Goal: Task Accomplishment & Management: Manage account settings

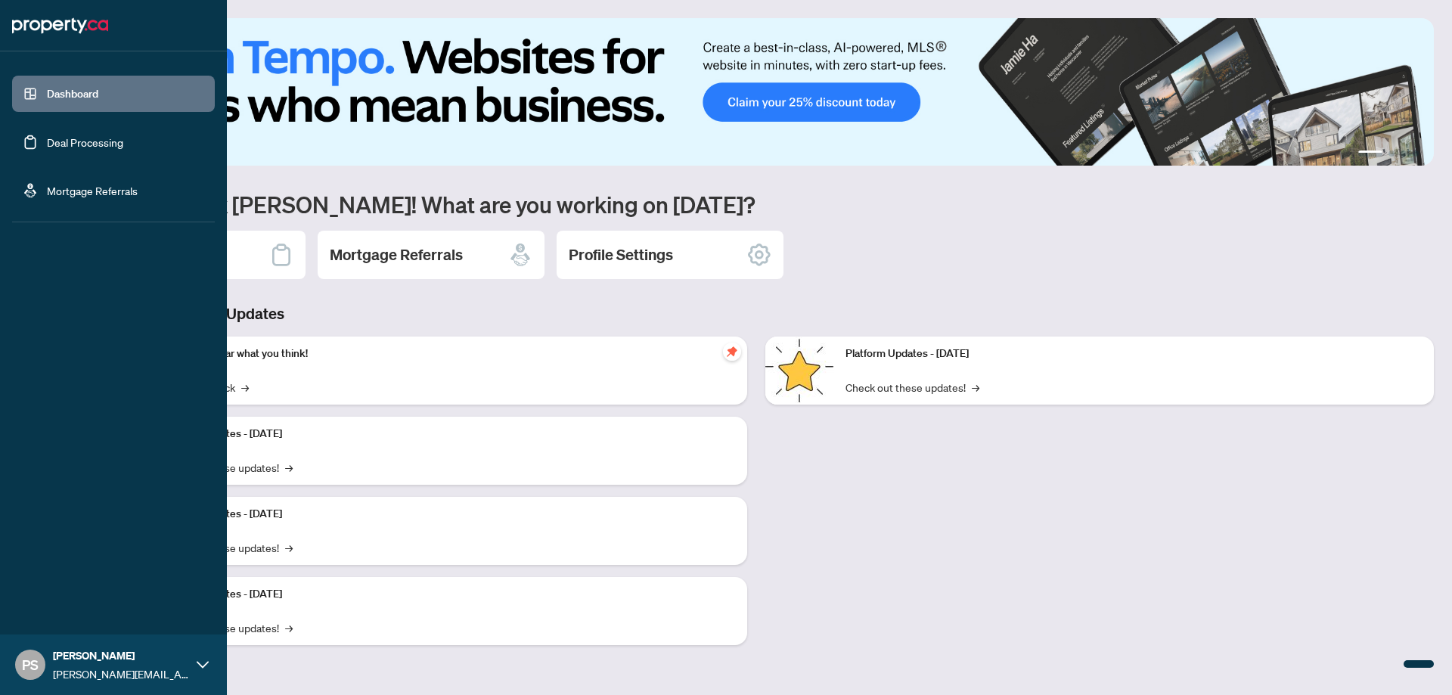
click at [47, 149] on link "Deal Processing" at bounding box center [85, 142] width 76 height 14
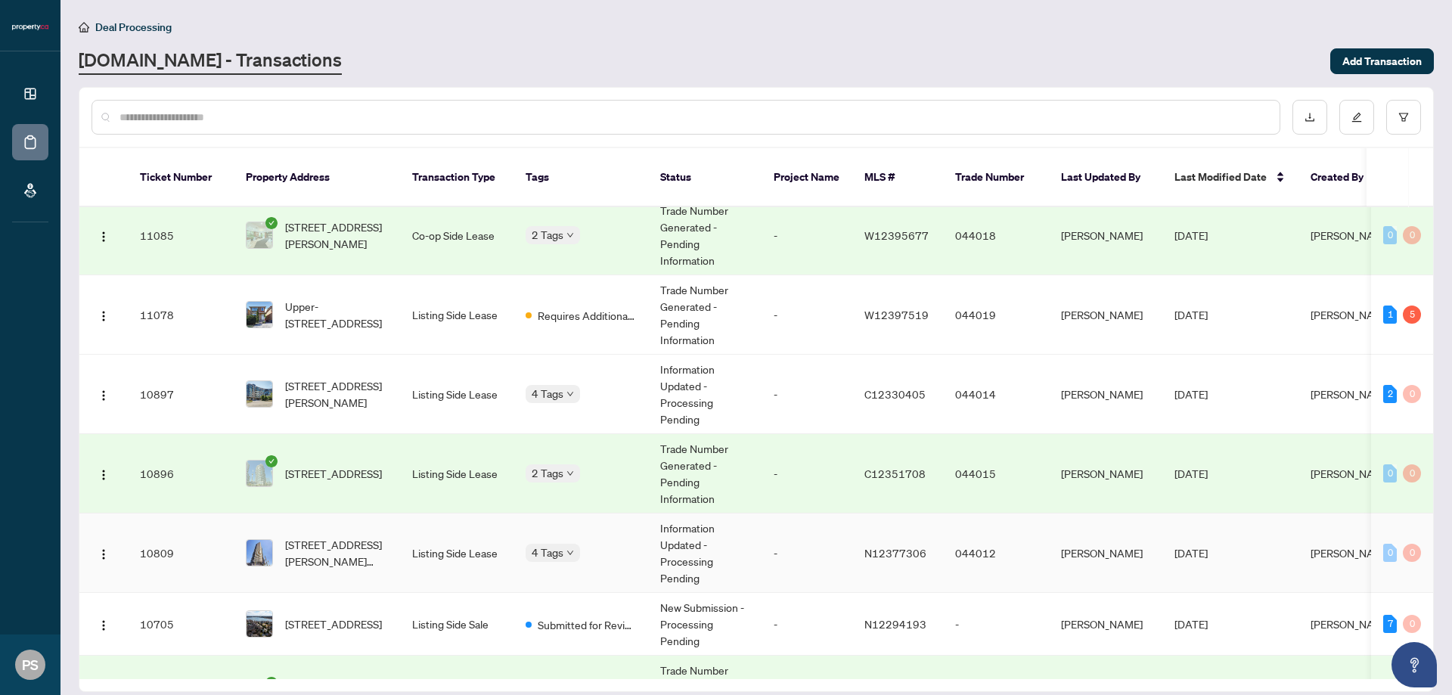
scroll to position [176, 0]
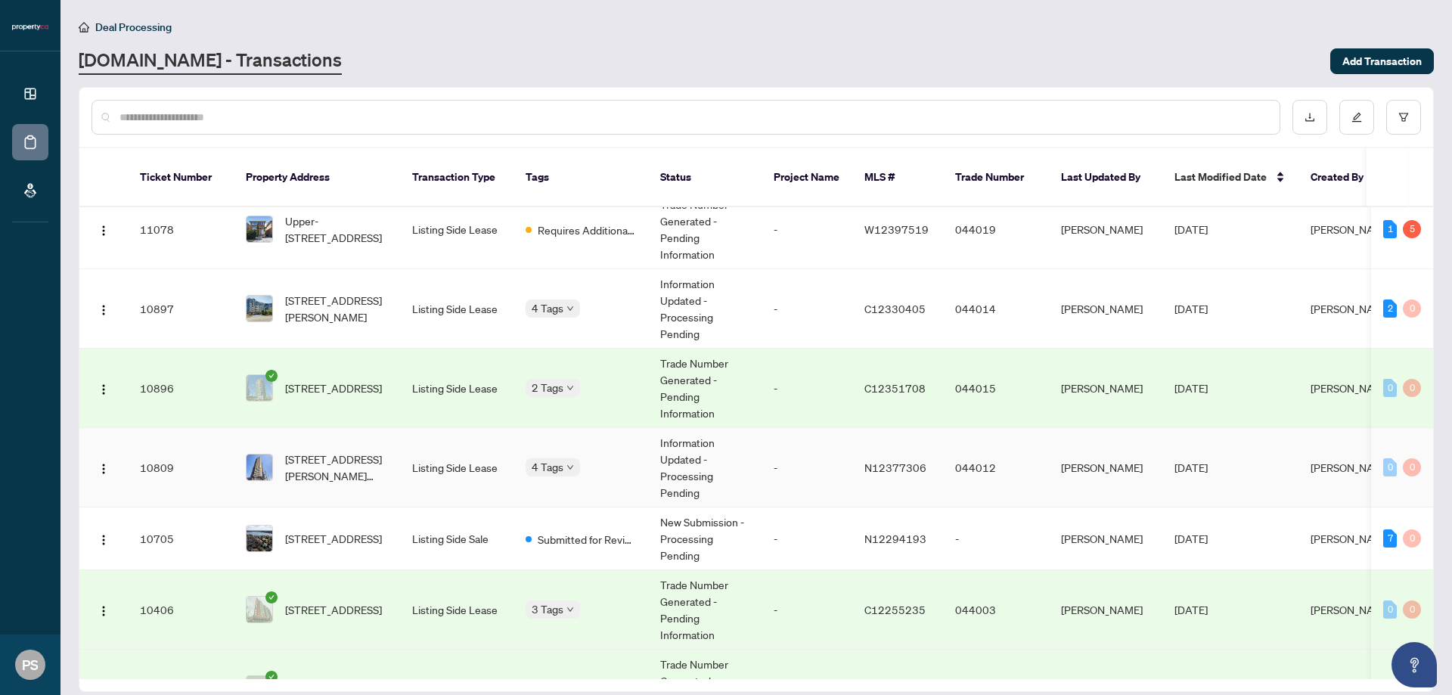
click at [473, 468] on td "Listing Side Lease" at bounding box center [456, 467] width 113 height 79
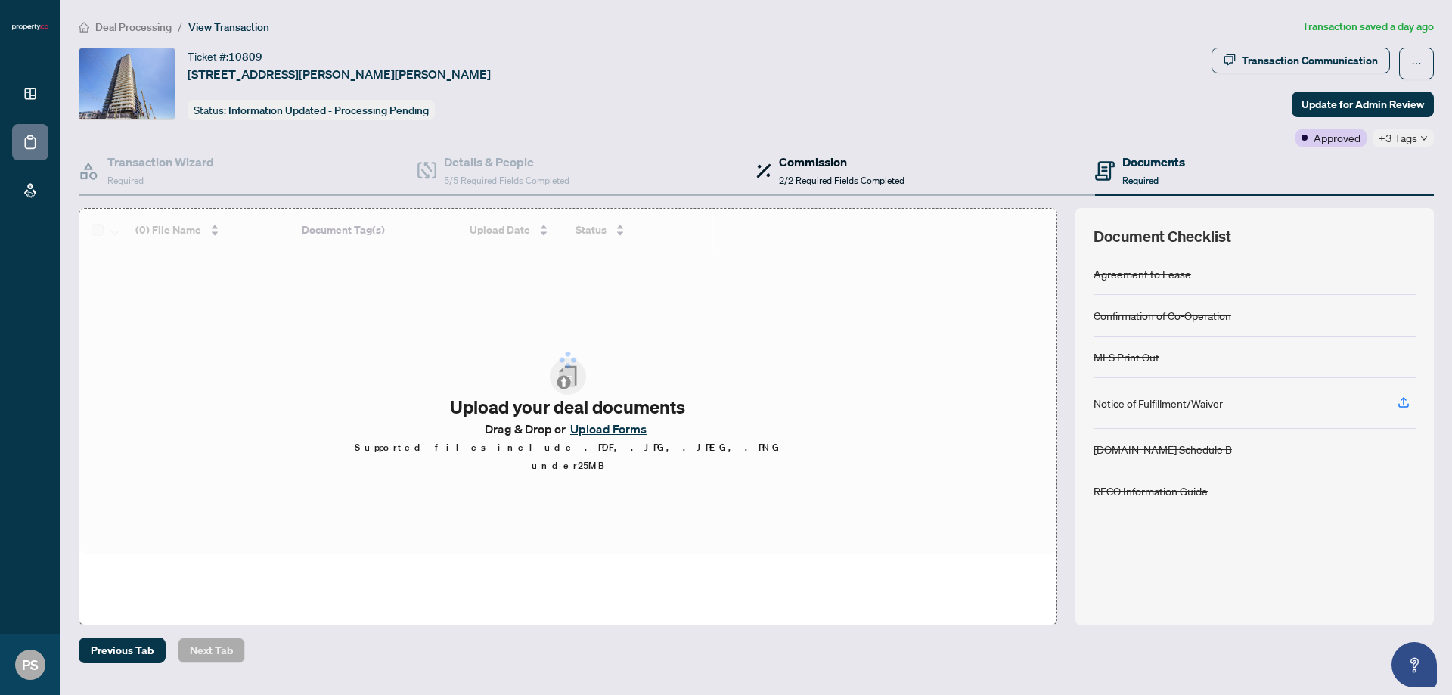
click at [802, 186] on div "Commission 2/2 Required Fields Completed" at bounding box center [842, 171] width 126 height 36
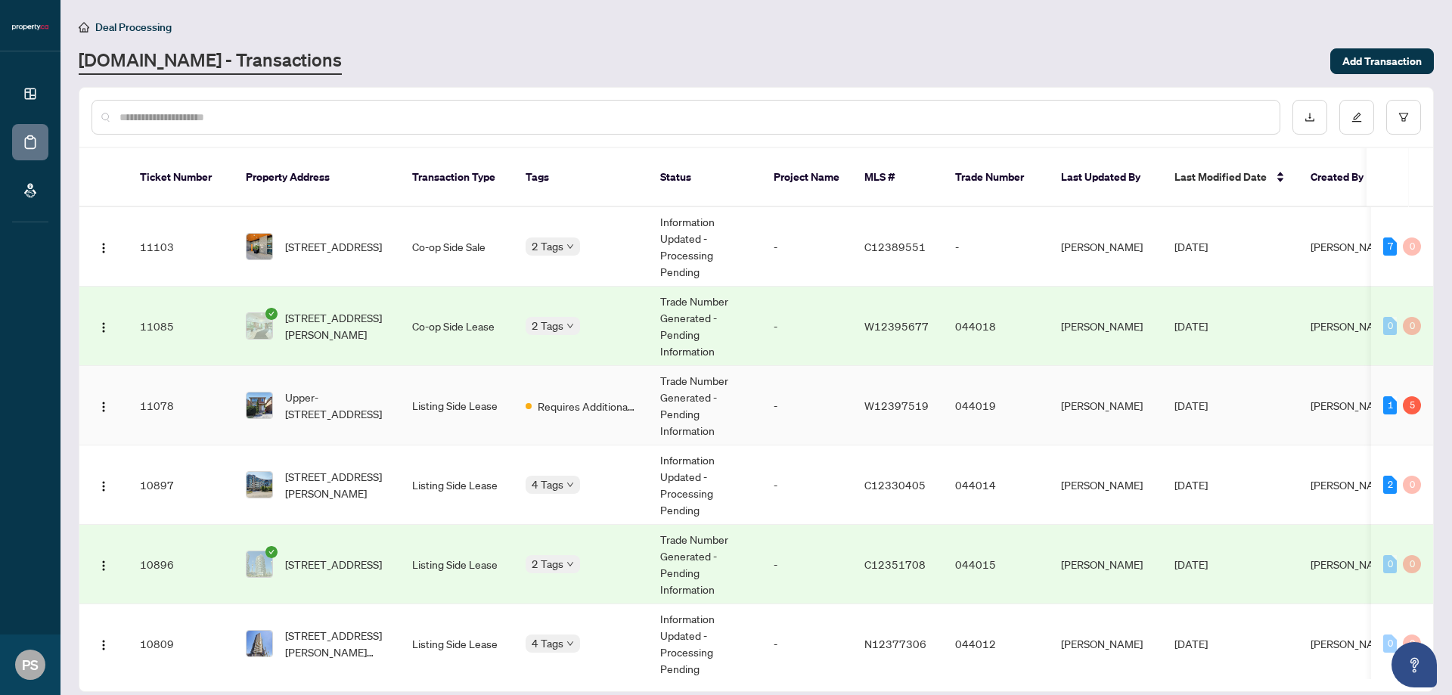
click at [1213, 403] on td "[DATE]" at bounding box center [1230, 405] width 136 height 79
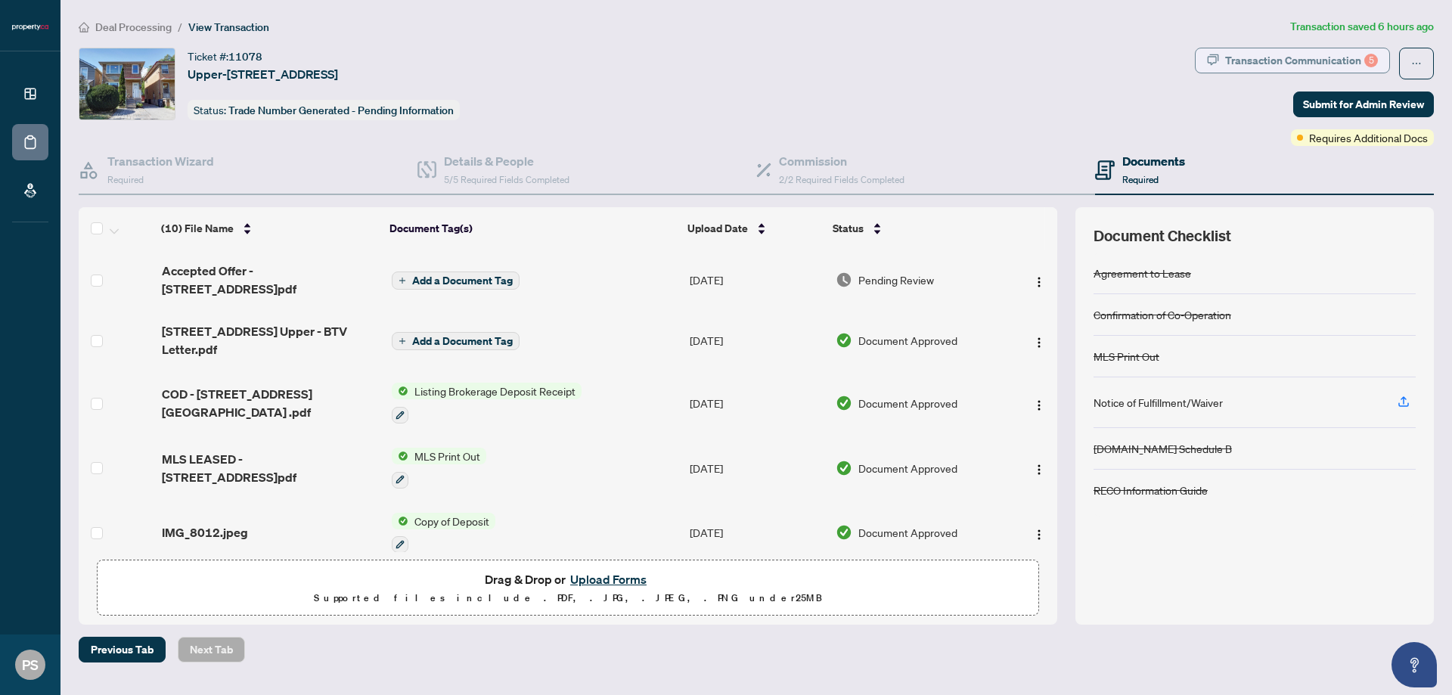
click at [1353, 62] on div "Transaction Communication 5" at bounding box center [1301, 60] width 153 height 24
type textarea "**********"
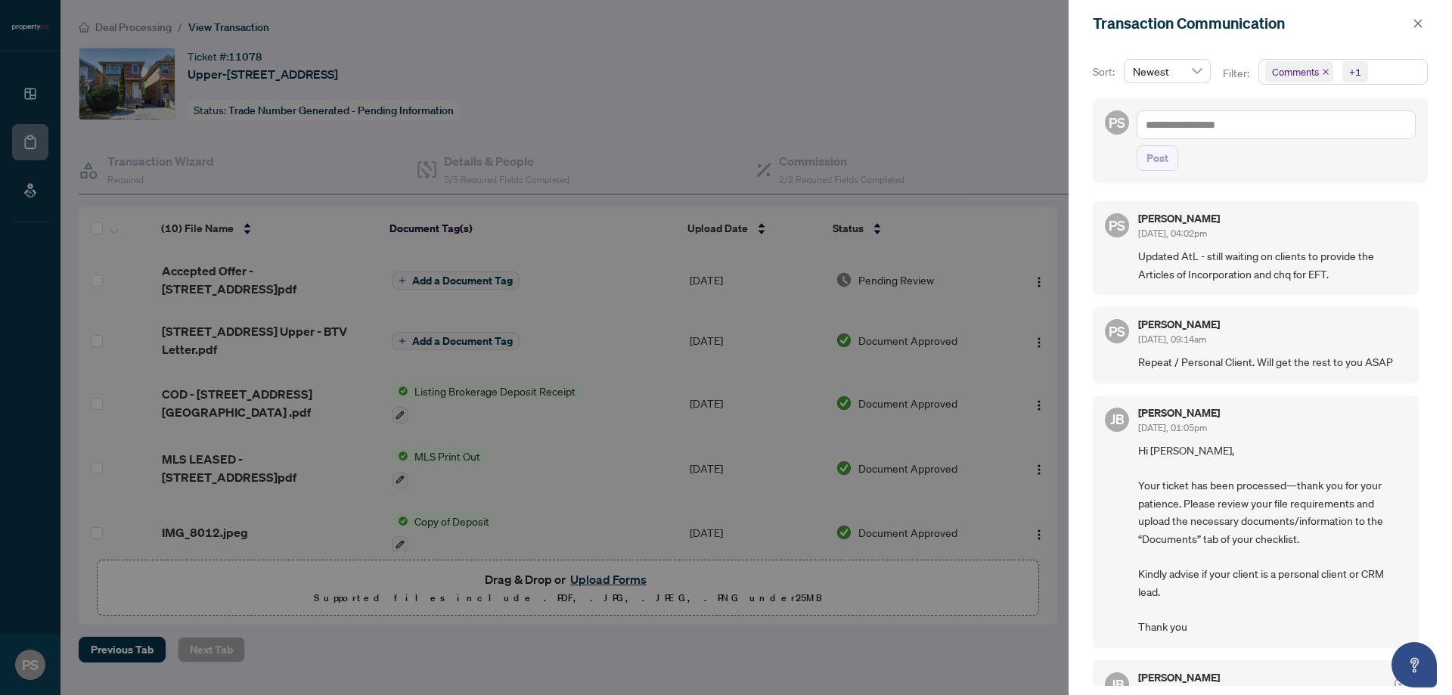
click at [813, 27] on div at bounding box center [726, 347] width 1452 height 695
